Goal: Check status: Check status

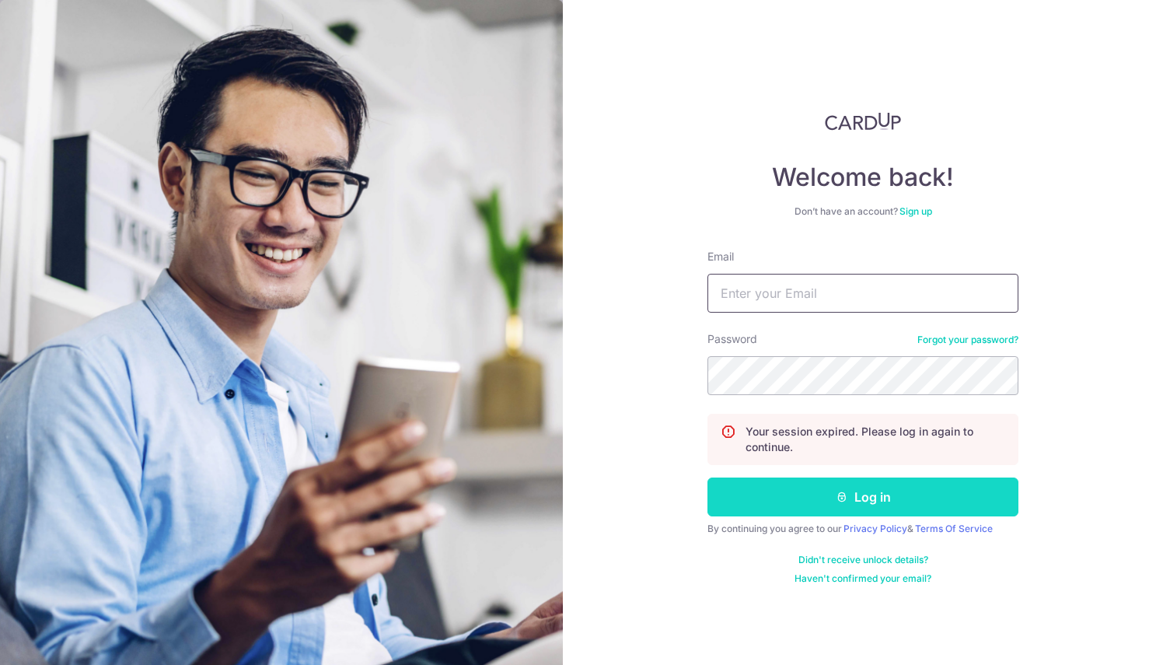
type input "[EMAIL_ADDRESS][DOMAIN_NAME]"
click at [826, 494] on button "Log in" at bounding box center [862, 496] width 311 height 39
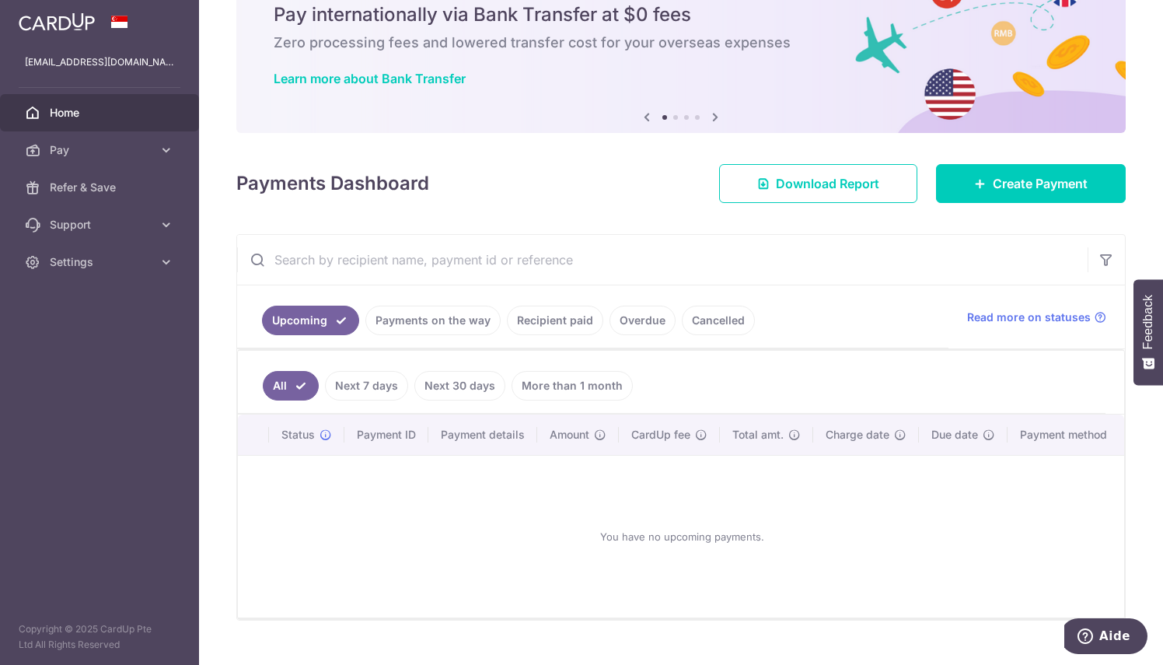
scroll to position [57, 0]
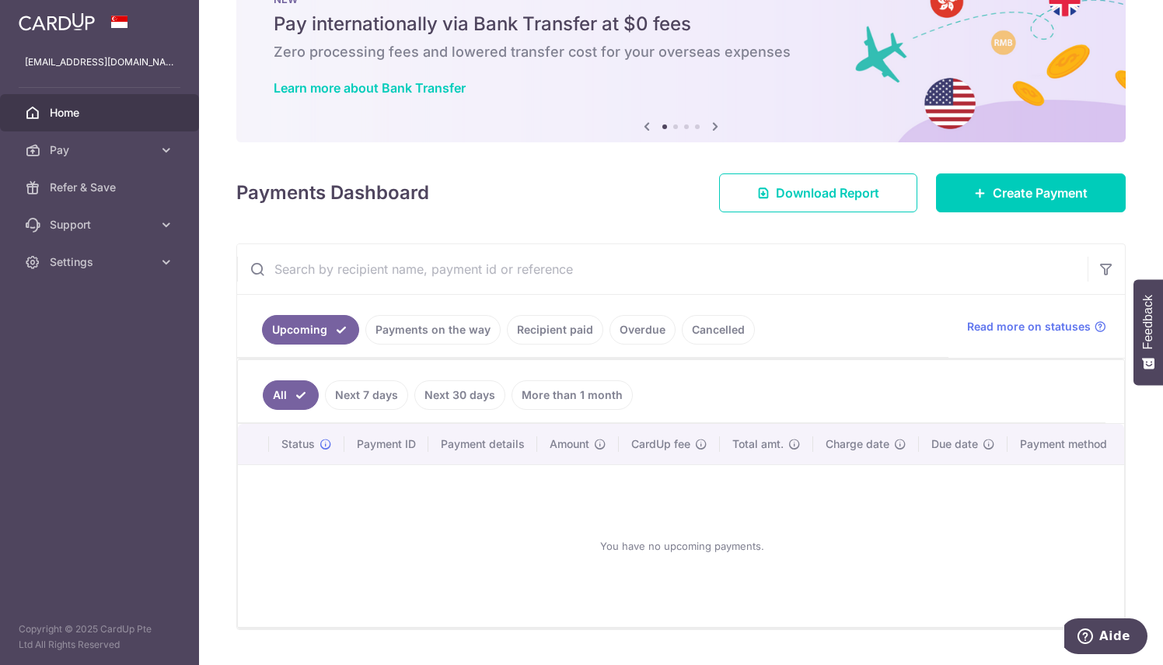
click at [566, 331] on link "Recipient paid" at bounding box center [555, 330] width 96 height 30
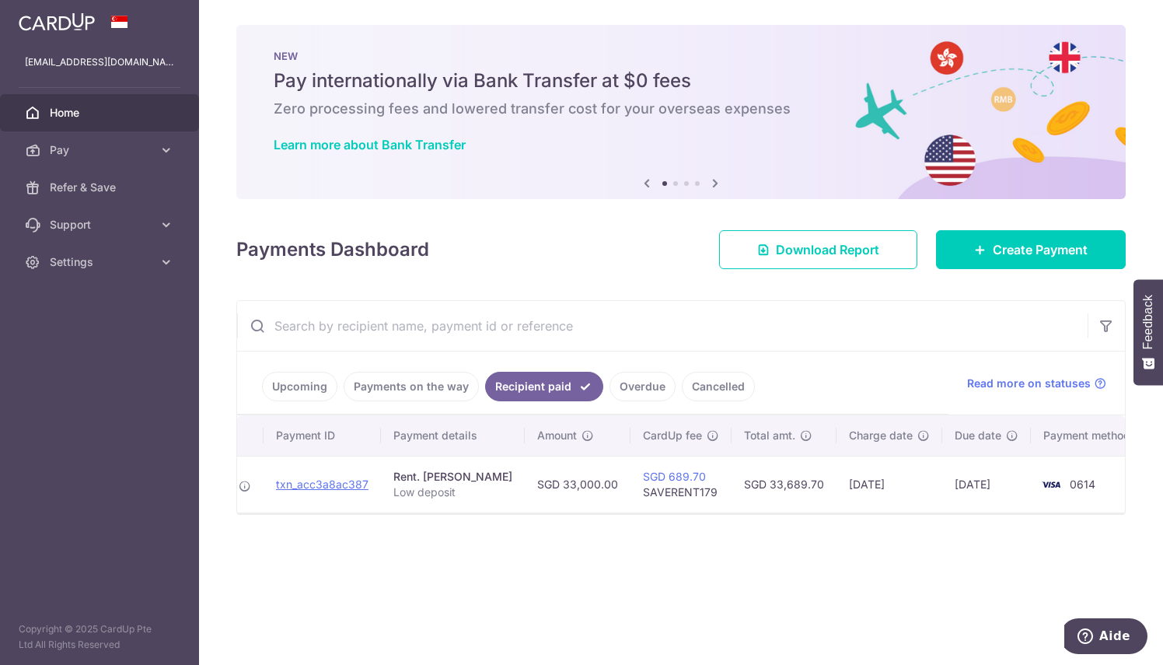
scroll to position [0, 0]
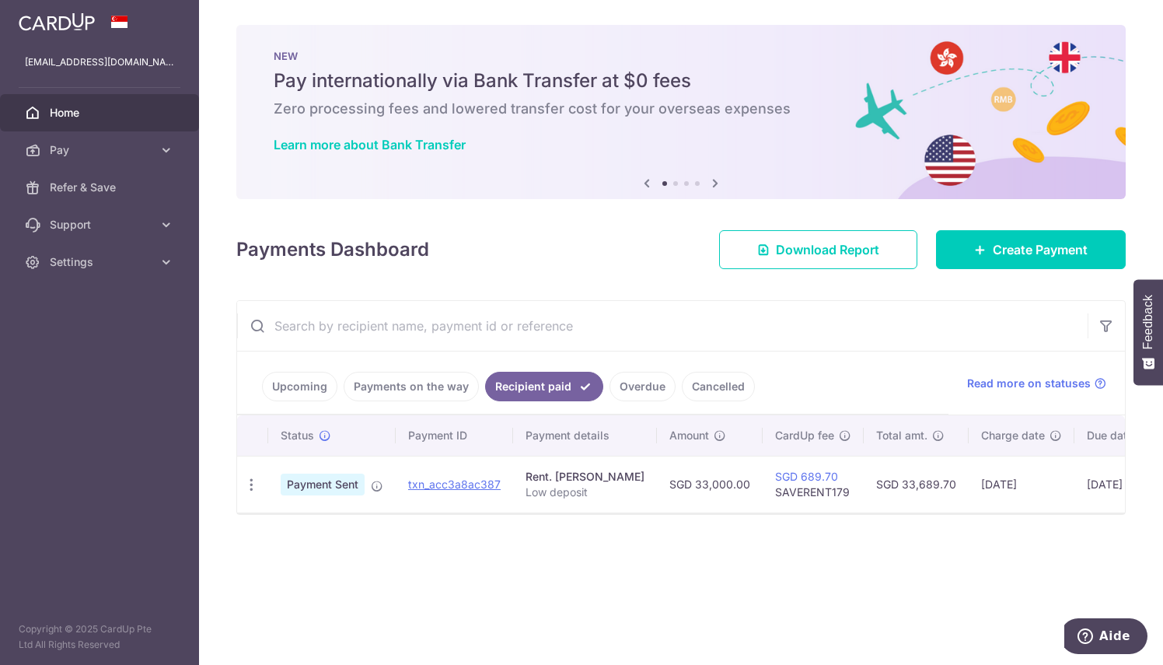
click at [438, 393] on link "Payments on the way" at bounding box center [411, 387] width 135 height 30
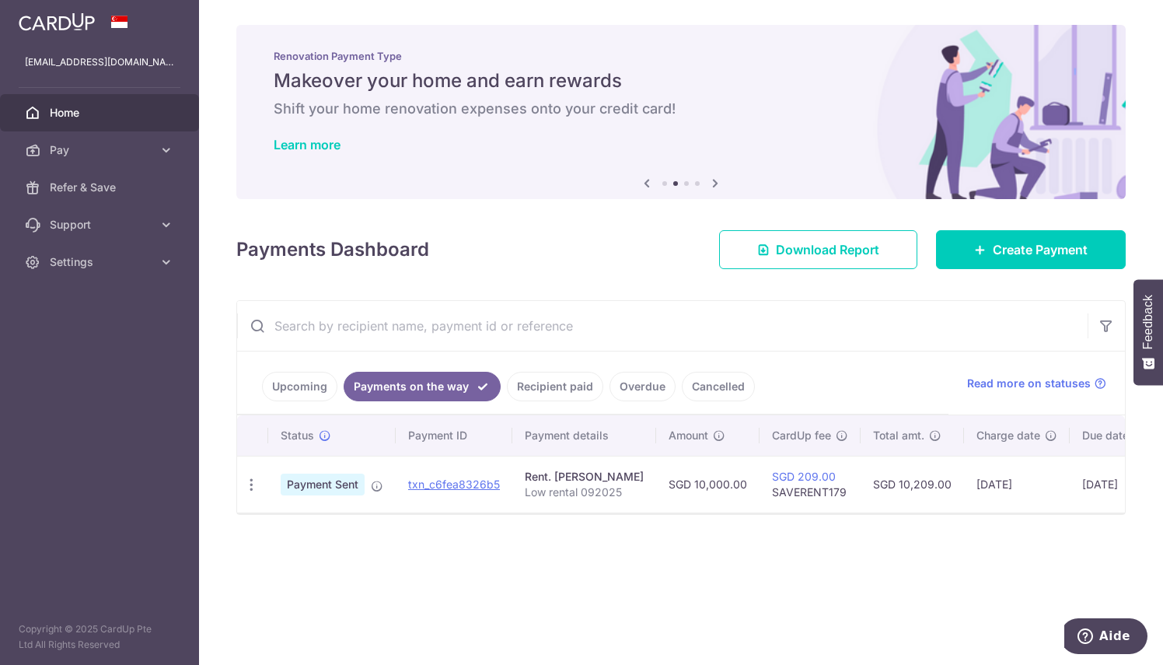
click at [575, 390] on link "Recipient paid" at bounding box center [555, 387] width 96 height 30
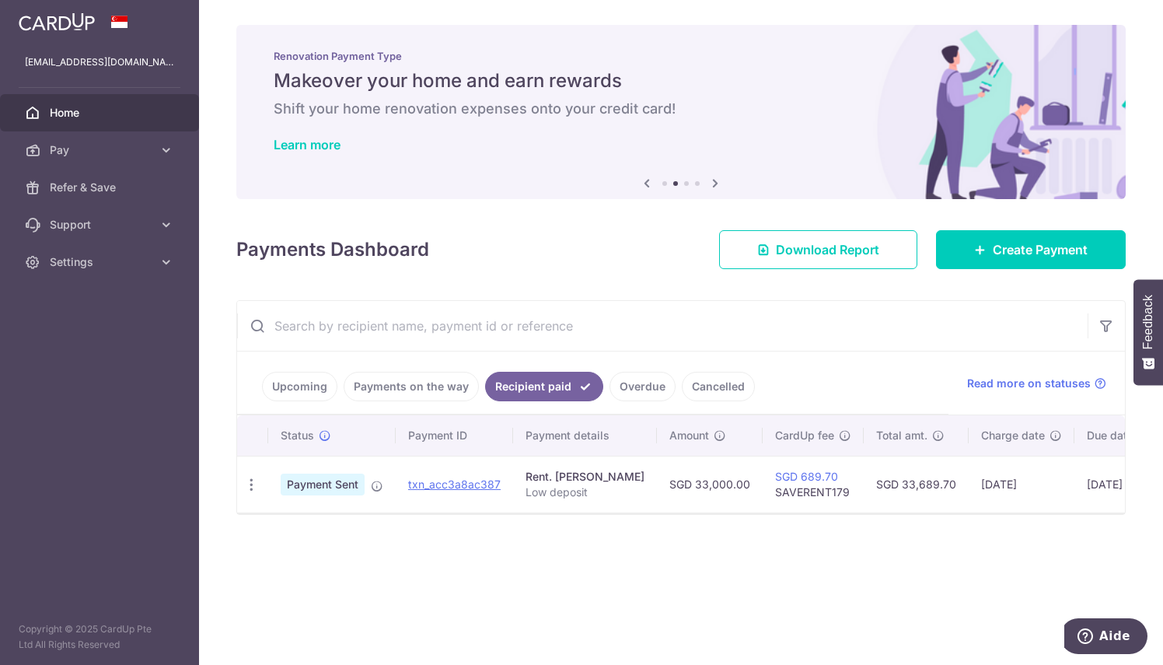
click at [645, 379] on link "Overdue" at bounding box center [643, 387] width 66 height 30
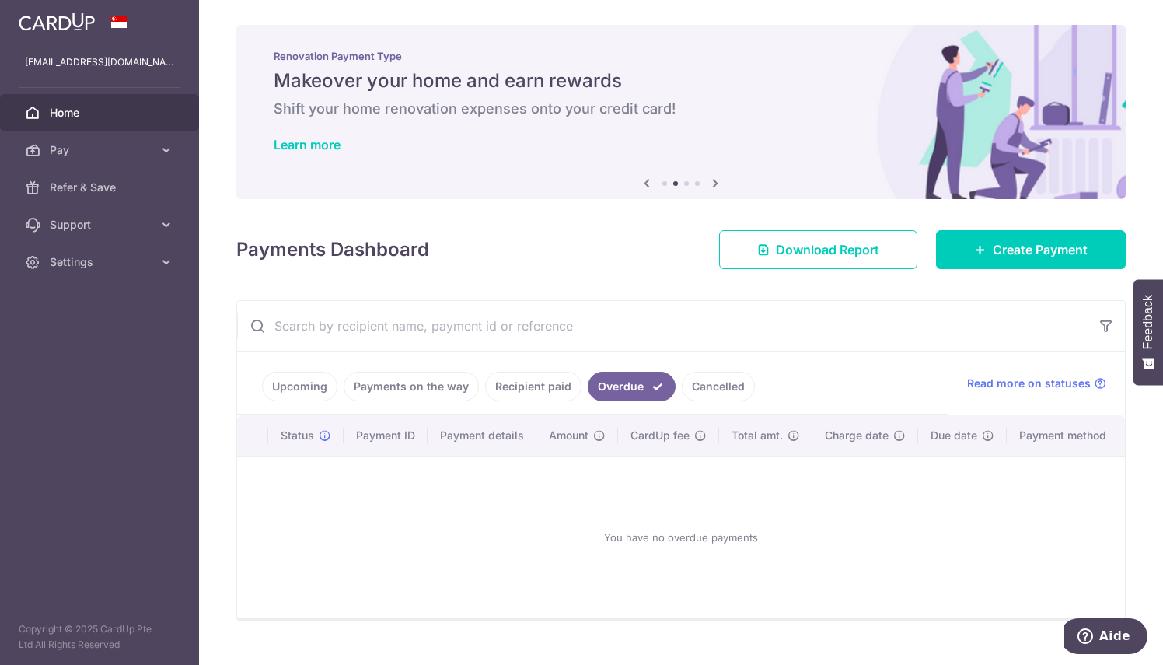
click at [528, 386] on link "Recipient paid" at bounding box center [533, 387] width 96 height 30
